Goal: Find specific page/section: Find specific page/section

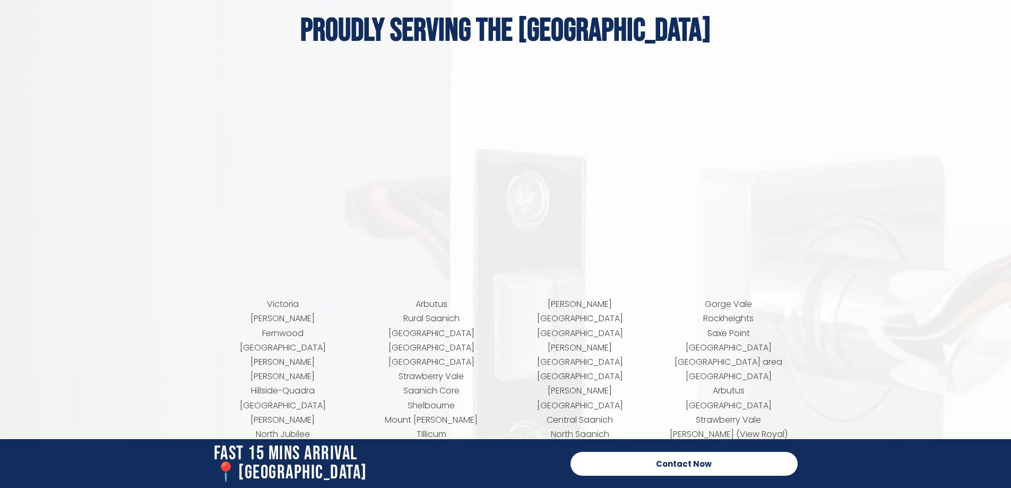
scroll to position [4123, 0]
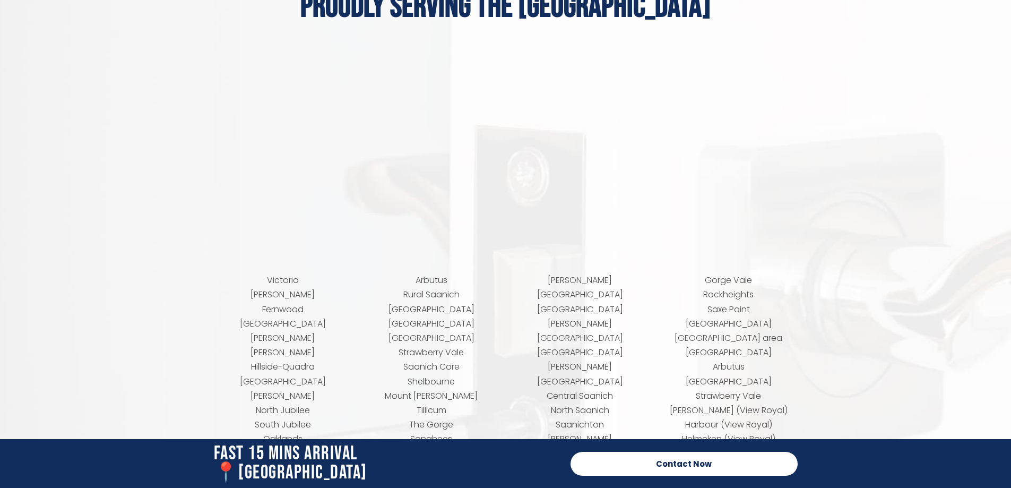
click at [274, 284] on p "Victoria James Bay Fernwood Cook Street Village Fairfield-Gonzales Gonzales Hil…" at bounding box center [283, 468] width 138 height 390
copy p "James Bay"
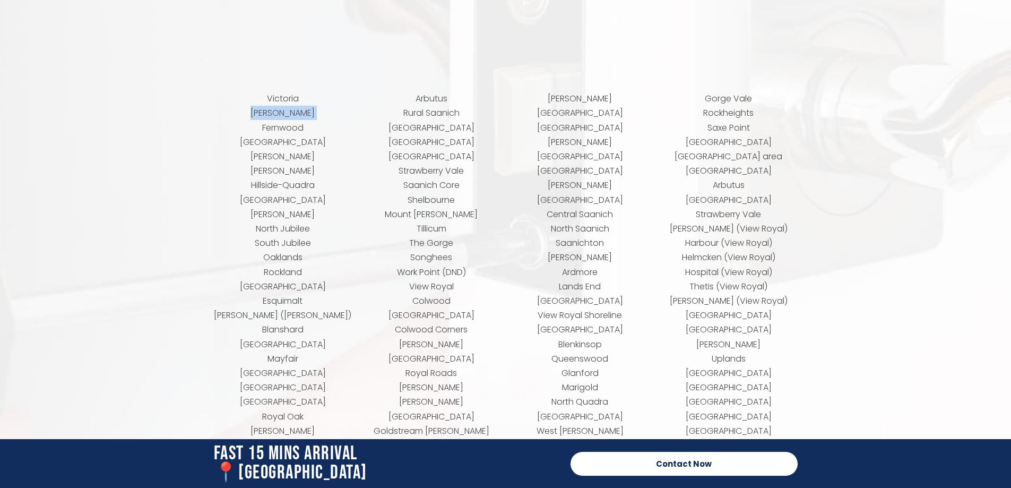
scroll to position [4282, 0]
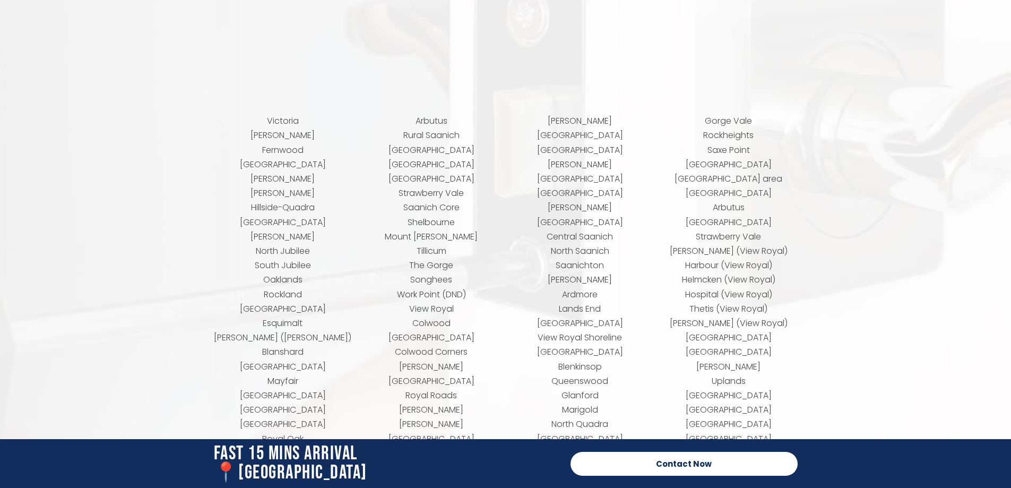
click at [291, 142] on p "Victoria James Bay Fernwood Cook Street Village Fairfield-Gonzales Gonzales Hil…" at bounding box center [283, 309] width 138 height 390
copy p "Fernwood"
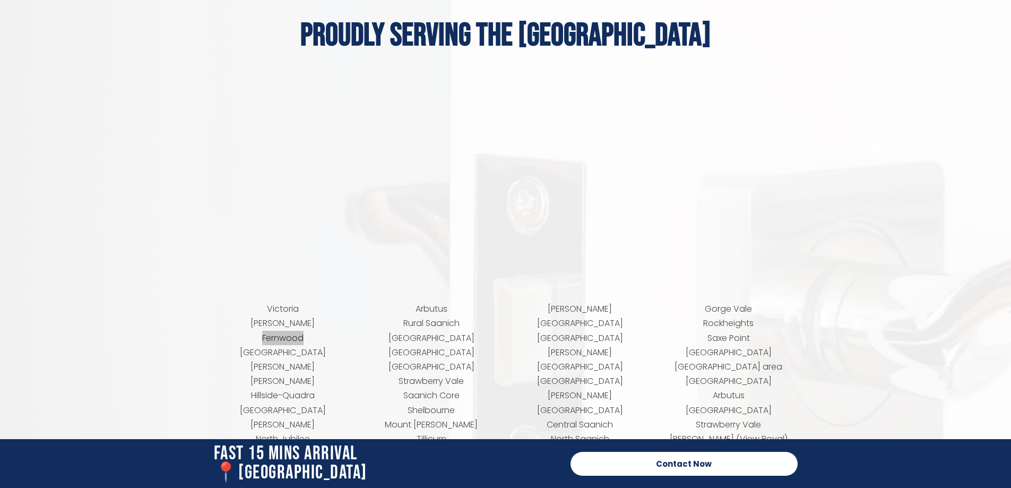
scroll to position [4017, 0]
